Goal: Check status

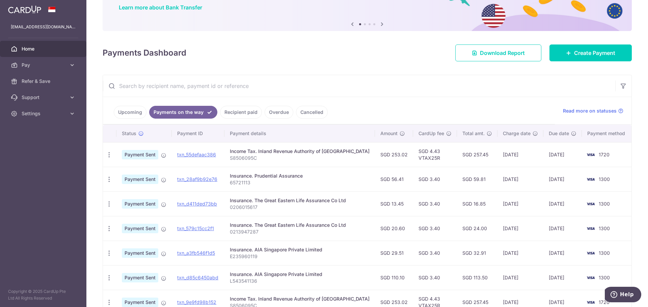
scroll to position [67, 0]
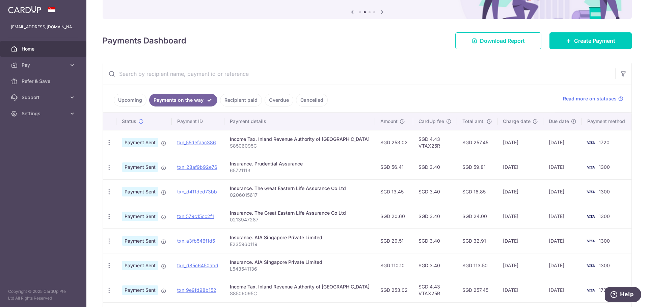
click at [137, 102] on link "Upcoming" at bounding box center [130, 100] width 33 height 13
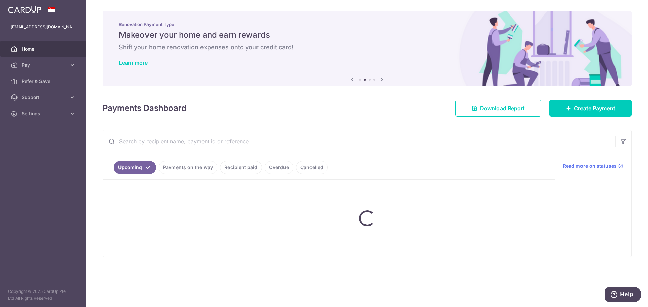
scroll to position [0, 0]
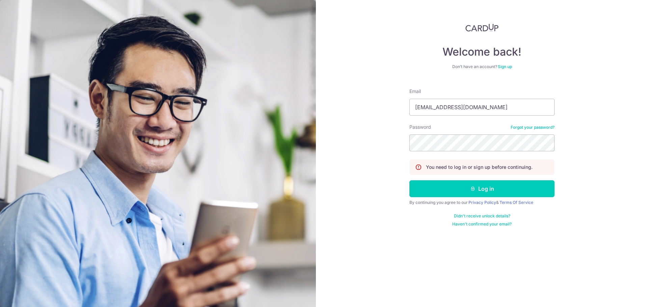
type input "[EMAIL_ADDRESS][DOMAIN_NAME]"
click at [409, 180] on button "Log in" at bounding box center [481, 188] width 145 height 17
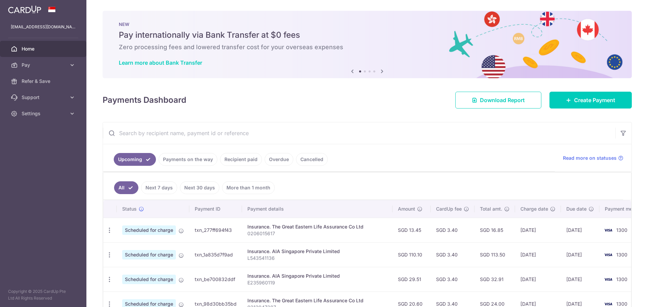
scroll to position [67, 0]
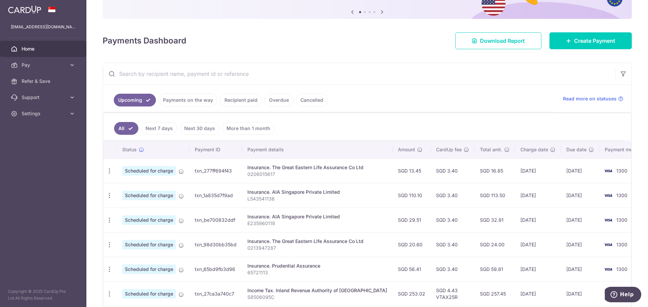
click at [311, 152] on th "Payment details" at bounding box center [317, 150] width 150 height 18
click at [262, 149] on th "Payment details" at bounding box center [317, 150] width 150 height 18
